Goal: Obtain resource: Download file/media

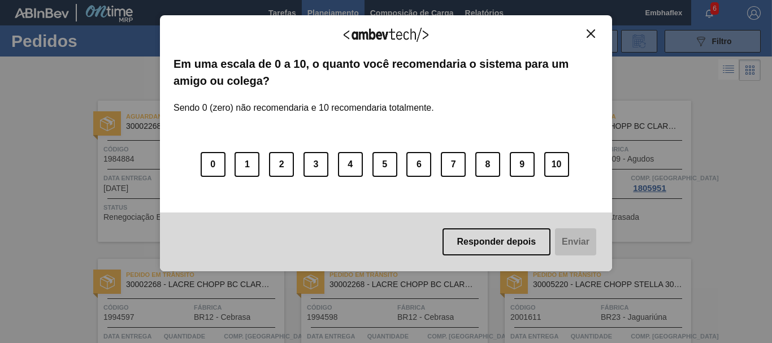
click at [594, 33] on img "Close" at bounding box center [591, 33] width 8 height 8
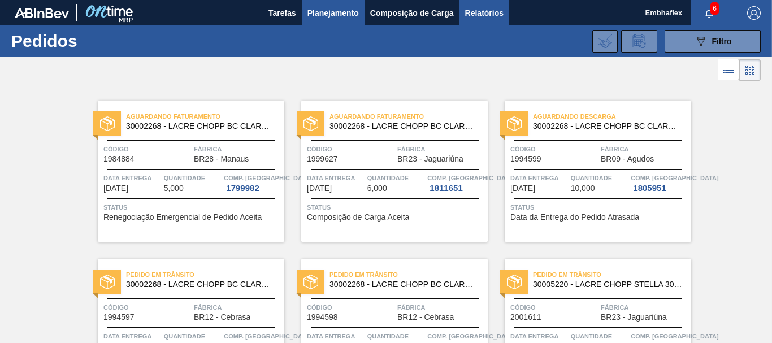
click at [477, 14] on span "Relatórios" at bounding box center [484, 13] width 38 height 14
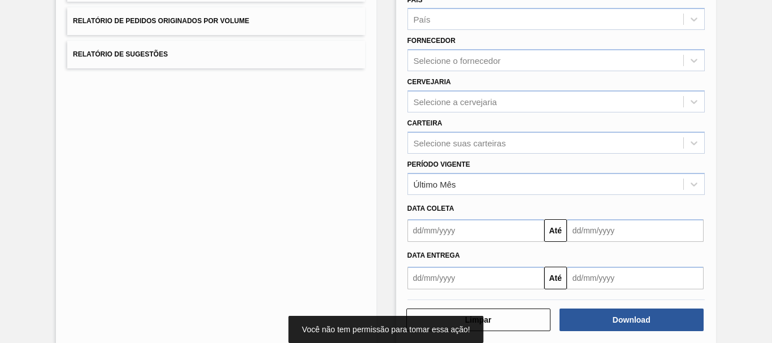
scroll to position [177, 0]
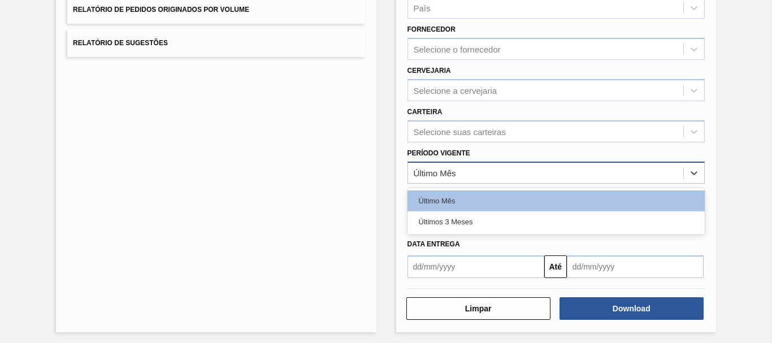
click at [644, 175] on div "Último Mês" at bounding box center [545, 173] width 275 height 16
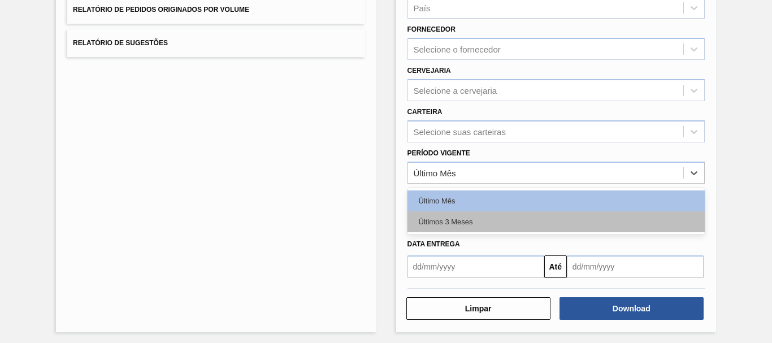
click at [565, 222] on div "Últimos 3 Meses" at bounding box center [556, 221] width 297 height 21
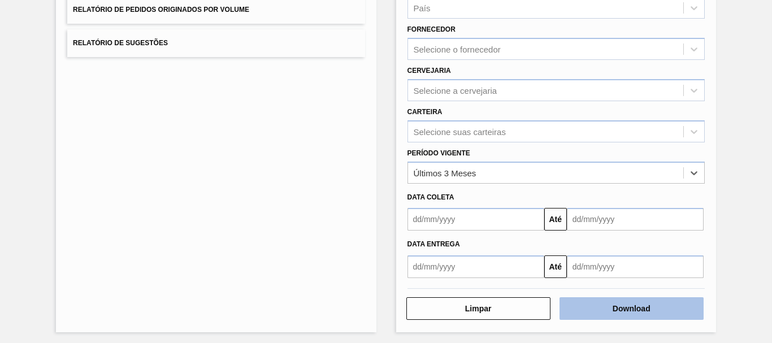
click at [586, 306] on button "Download" at bounding box center [632, 308] width 144 height 23
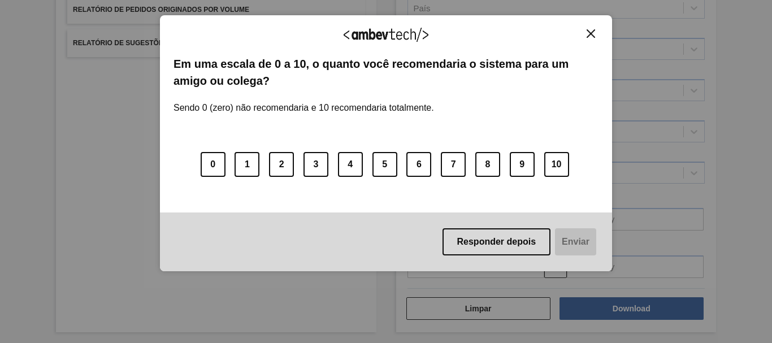
click at [590, 37] on img "Close" at bounding box center [591, 33] width 8 height 8
